Goal: Information Seeking & Learning: Learn about a topic

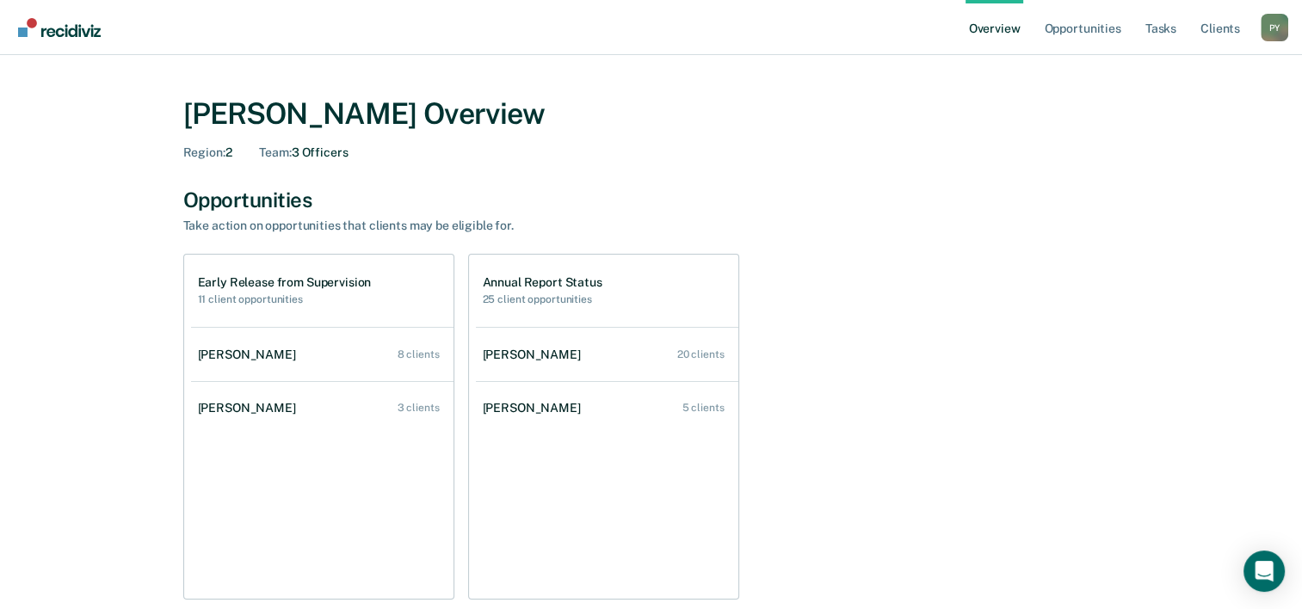
scroll to position [86, 0]
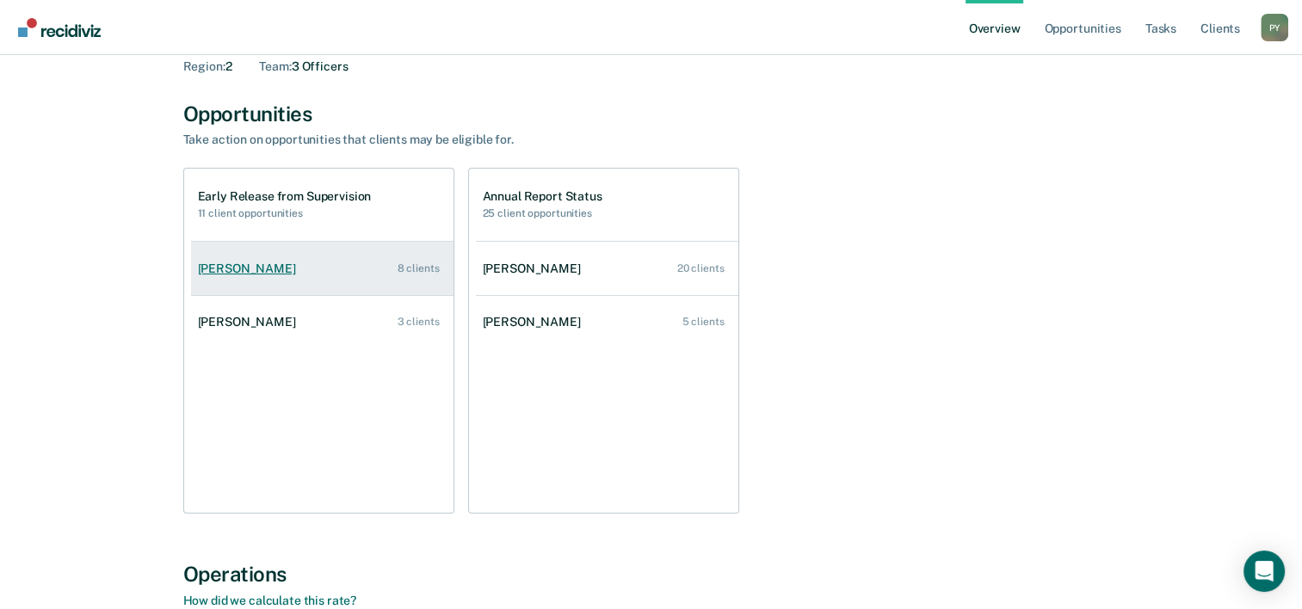
click at [361, 271] on link "[PERSON_NAME] 8 clients" at bounding box center [322, 268] width 263 height 49
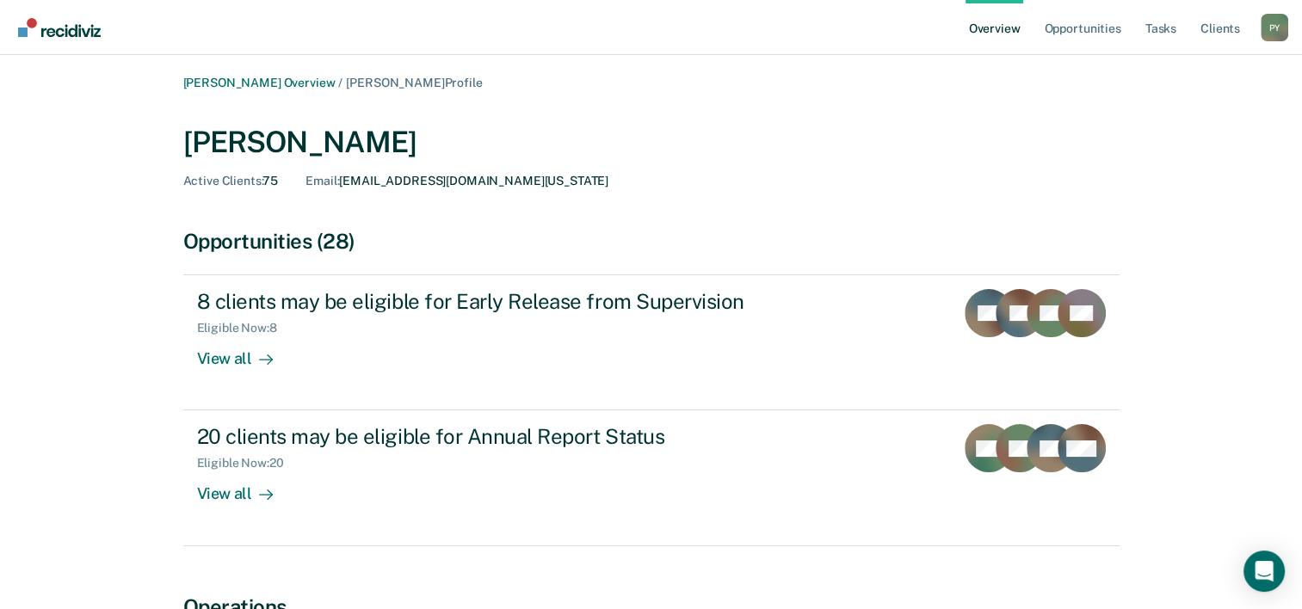
scroll to position [86, 0]
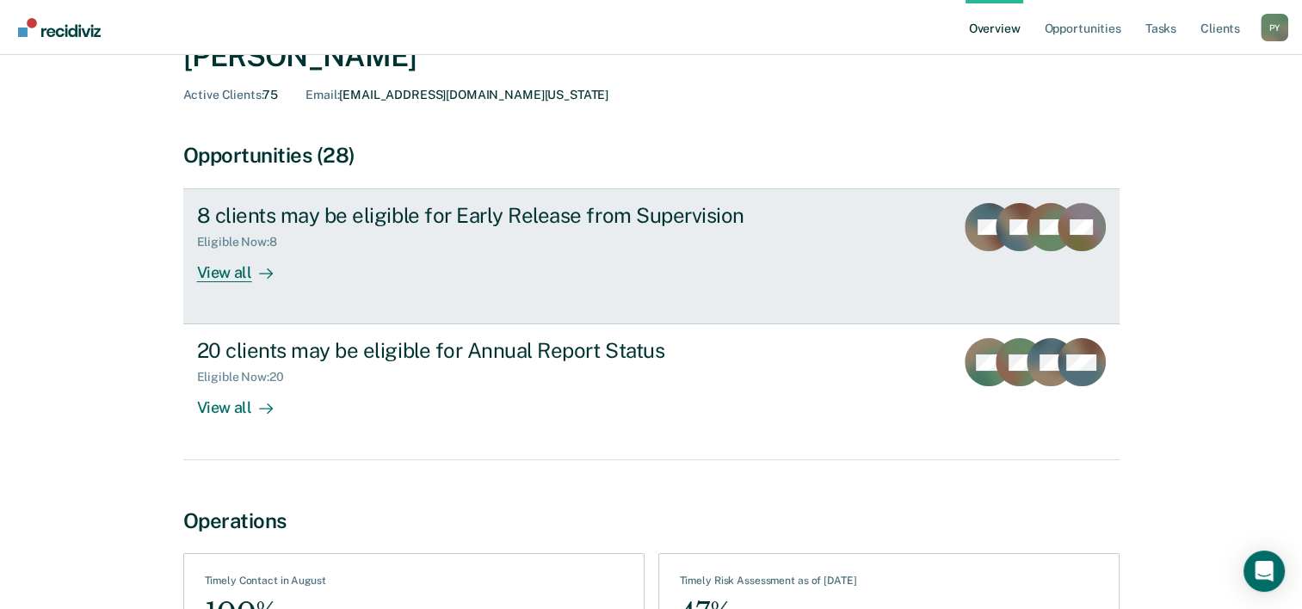
click at [234, 269] on div "View all" at bounding box center [245, 267] width 96 height 34
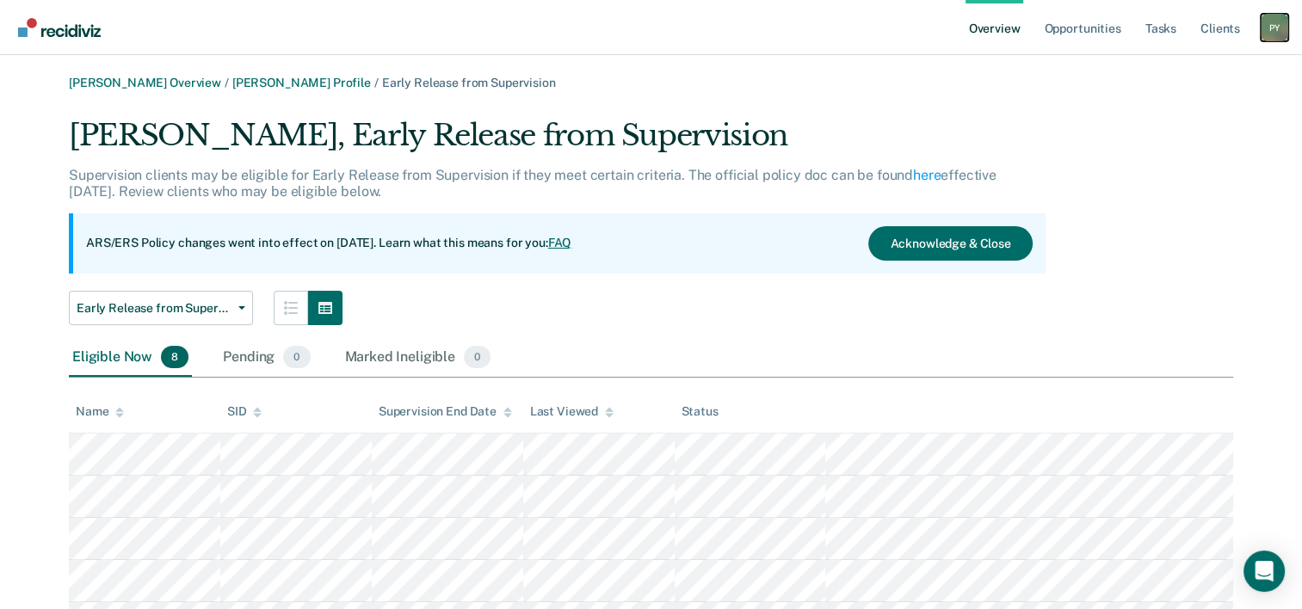
click at [1274, 28] on div "P Y" at bounding box center [1275, 28] width 28 height 28
click at [1158, 114] on link "Log Out" at bounding box center [1205, 111] width 139 height 15
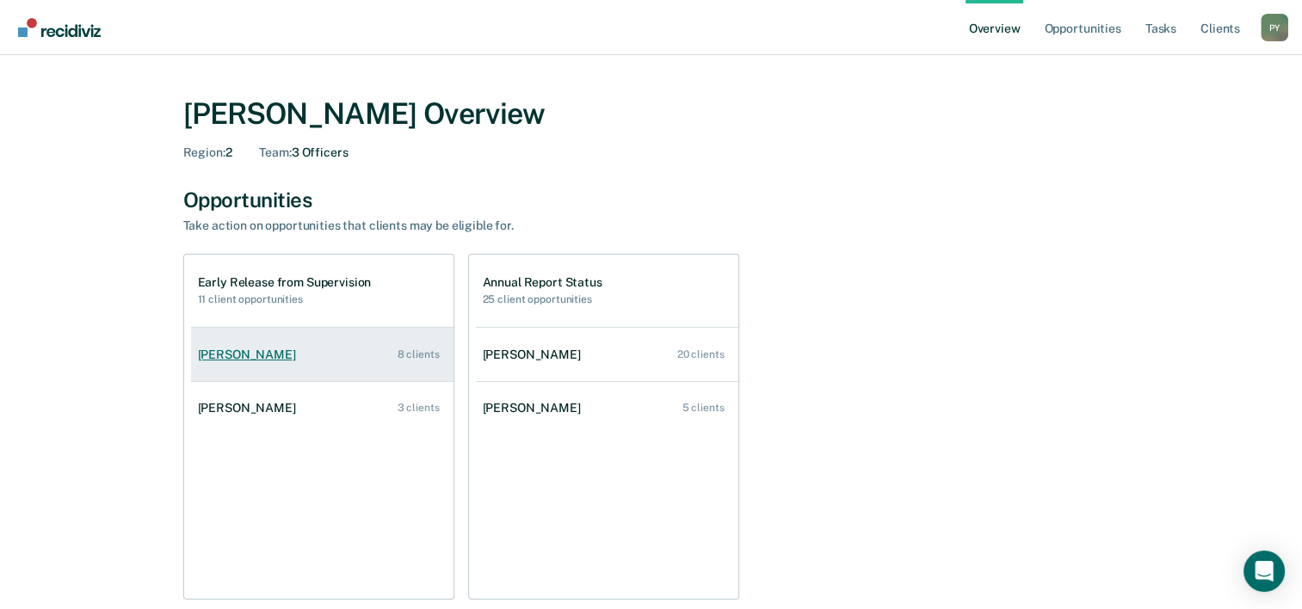
click at [265, 355] on div "[PERSON_NAME]" at bounding box center [250, 355] width 105 height 15
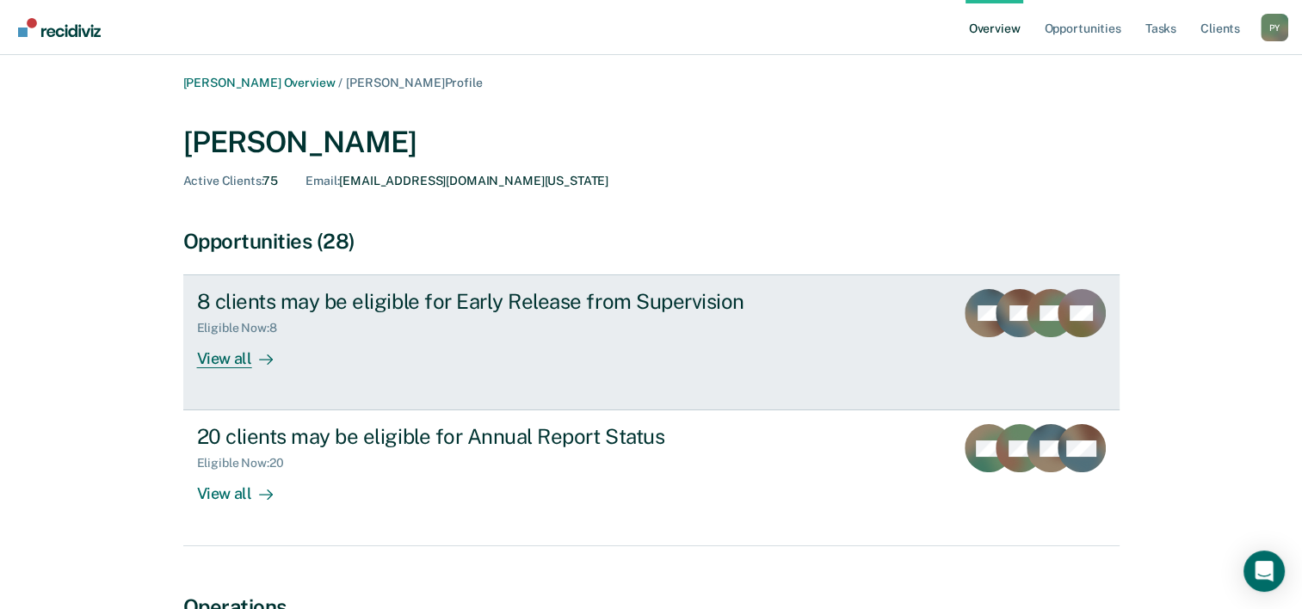
click at [226, 360] on div "View all" at bounding box center [245, 353] width 96 height 34
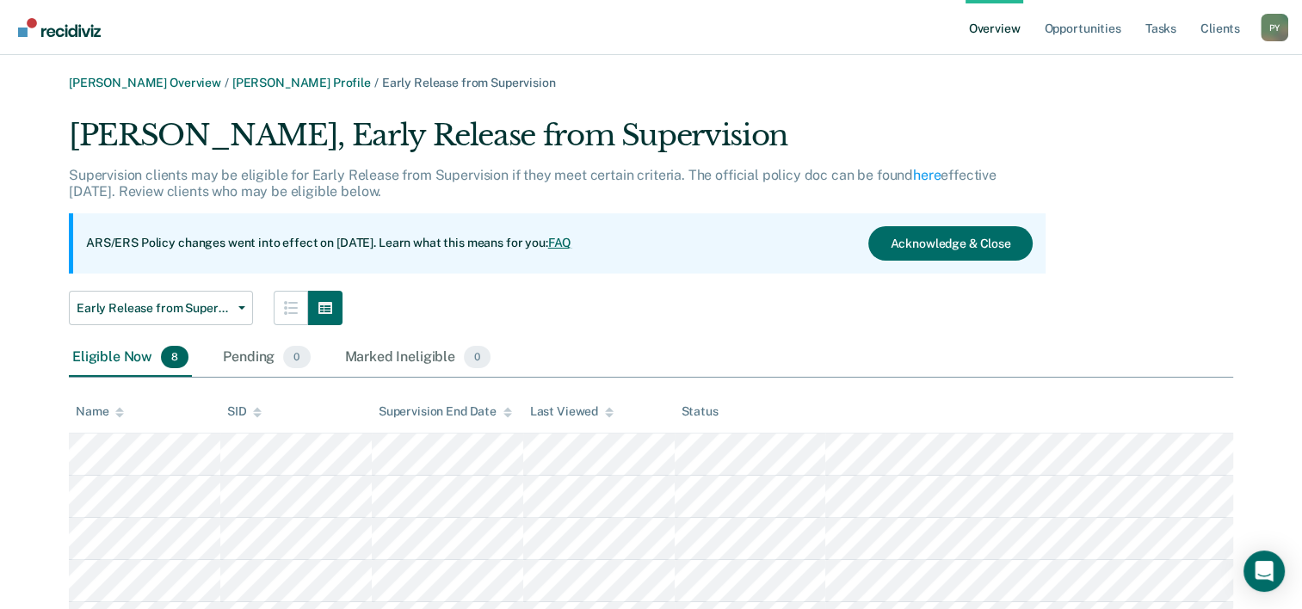
click at [1007, 28] on link "Overview" at bounding box center [995, 27] width 59 height 55
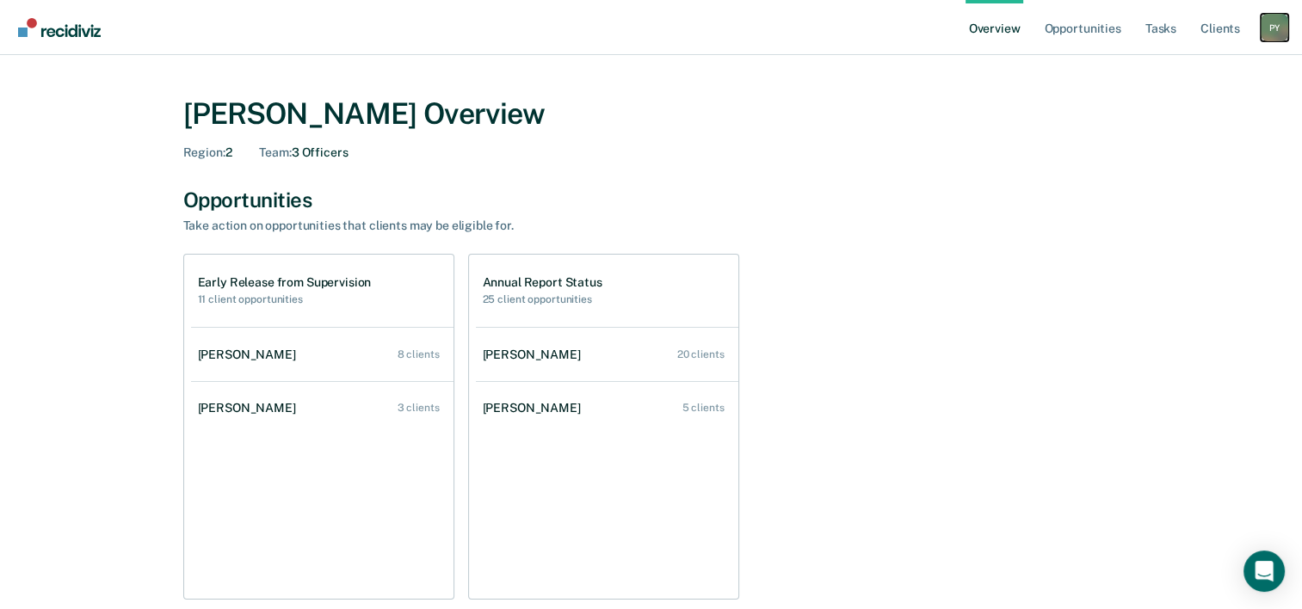
click at [1270, 26] on div "P Y" at bounding box center [1275, 28] width 28 height 28
click at [1150, 111] on link "Log Out" at bounding box center [1205, 111] width 139 height 15
